Goal: Transaction & Acquisition: Purchase product/service

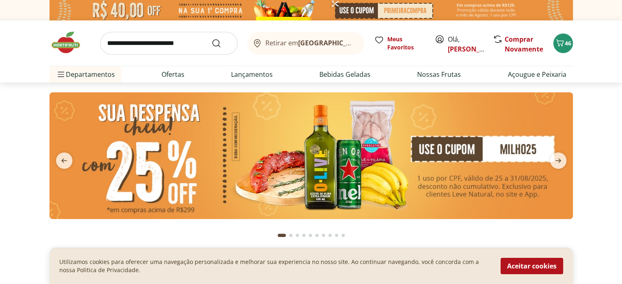
click at [402, 189] on img at bounding box center [311, 155] width 524 height 127
click at [559, 156] on icon "next" at bounding box center [558, 161] width 10 height 10
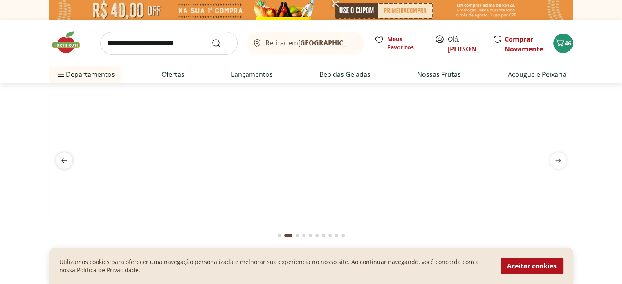
click at [67, 162] on icon "previous" at bounding box center [64, 161] width 10 height 10
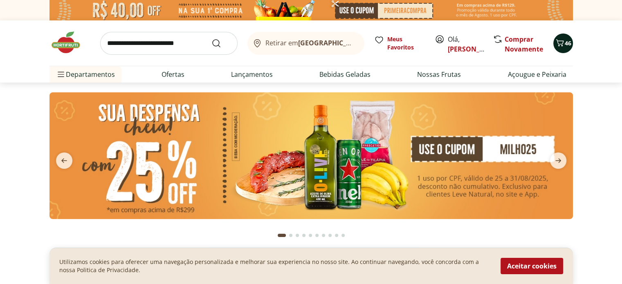
click at [566, 41] on span "46" at bounding box center [568, 43] width 7 height 8
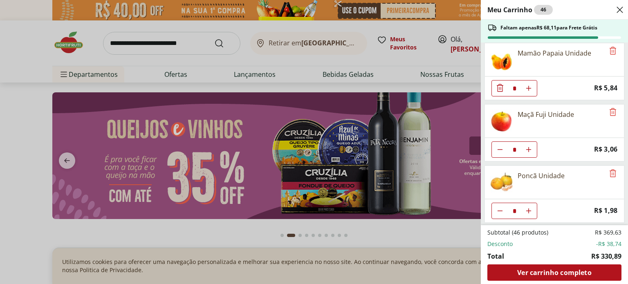
scroll to position [1281, 0]
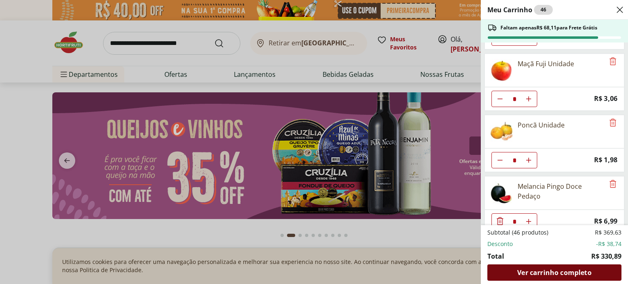
click at [540, 272] on span "Ver carrinho completo" at bounding box center [554, 273] width 74 height 7
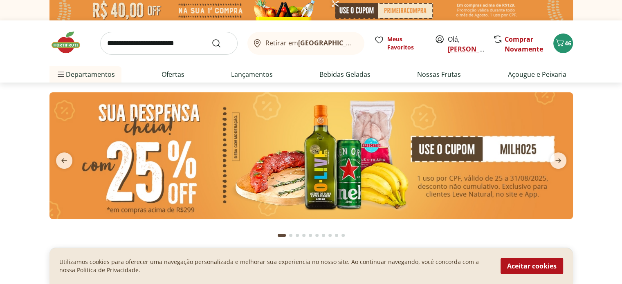
click at [455, 51] on link "[PERSON_NAME]" at bounding box center [474, 49] width 53 height 9
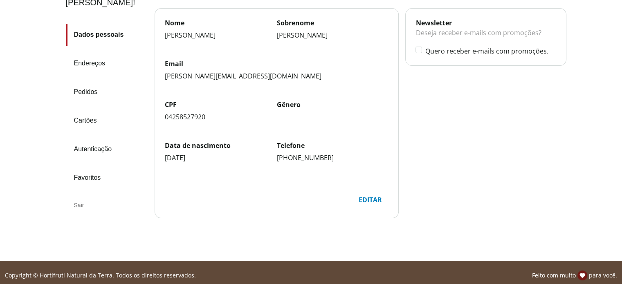
scroll to position [97, 0]
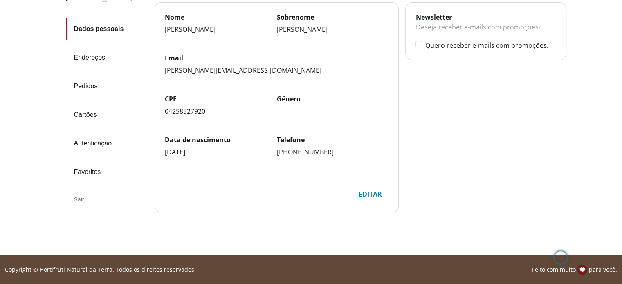
click at [87, 133] on link "Autenticação" at bounding box center [107, 144] width 82 height 22
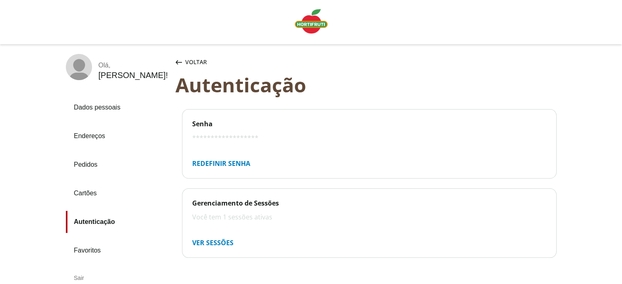
click at [84, 69] on rect at bounding box center [79, 70] width 20 height 23
click at [312, 20] on img "Linha de sessão" at bounding box center [311, 21] width 33 height 25
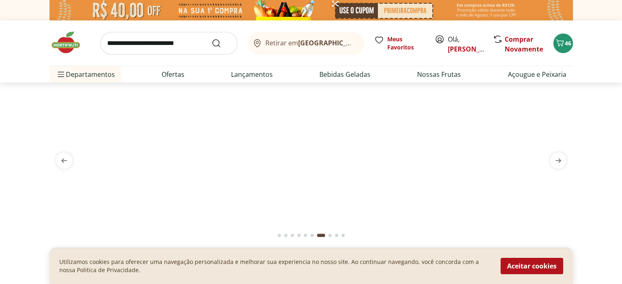
click at [66, 47] on img at bounding box center [69, 42] width 41 height 25
click at [67, 47] on img at bounding box center [69, 42] width 41 height 25
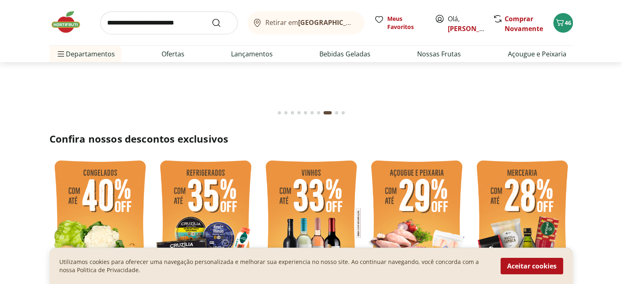
scroll to position [41, 0]
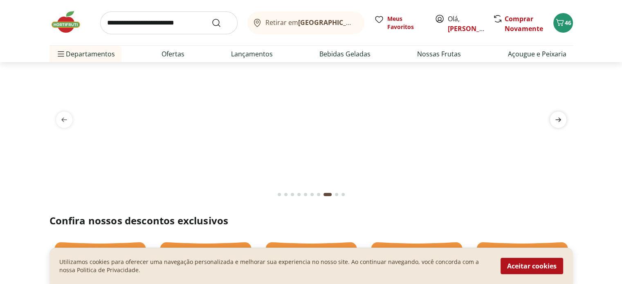
click at [557, 119] on icon "next" at bounding box center [558, 120] width 10 height 10
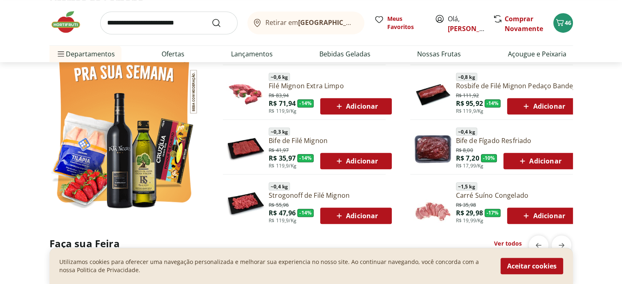
scroll to position [491, 0]
